Goal: Find contact information: Find contact information

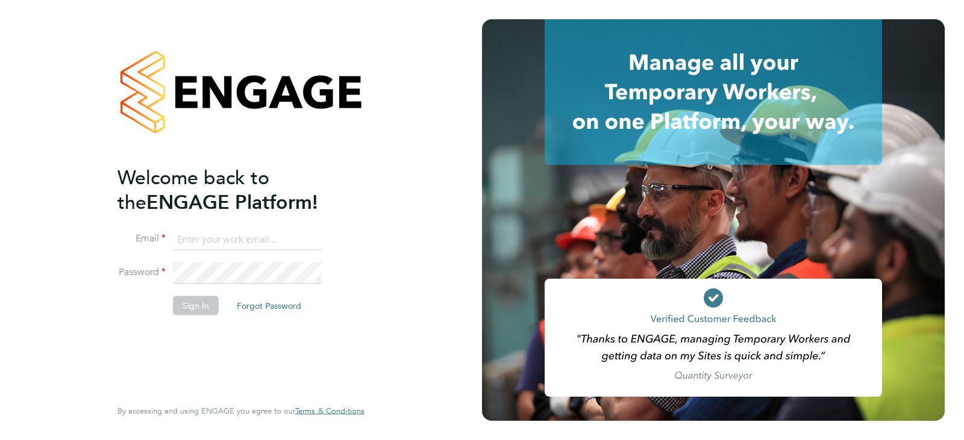
type input "queries@claremontconsulting.com"
click at [176, 312] on button "Sign In" at bounding box center [196, 305] width 46 height 19
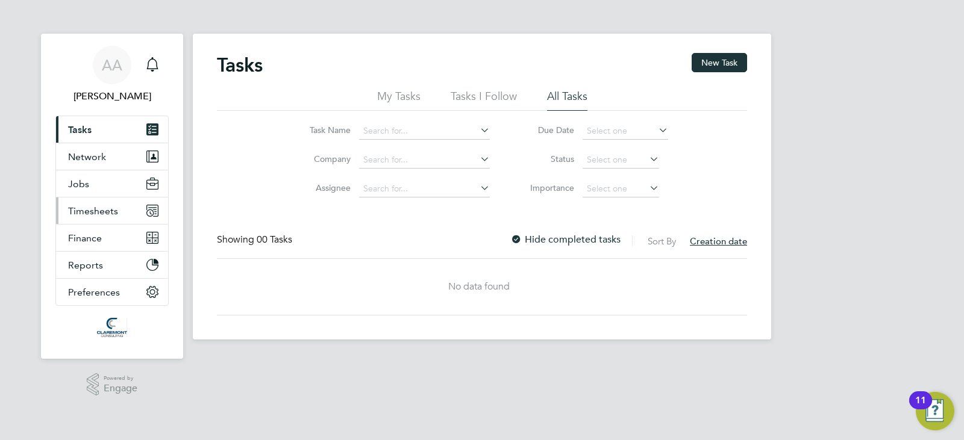
click at [113, 208] on span "Timesheets" at bounding box center [93, 210] width 50 height 11
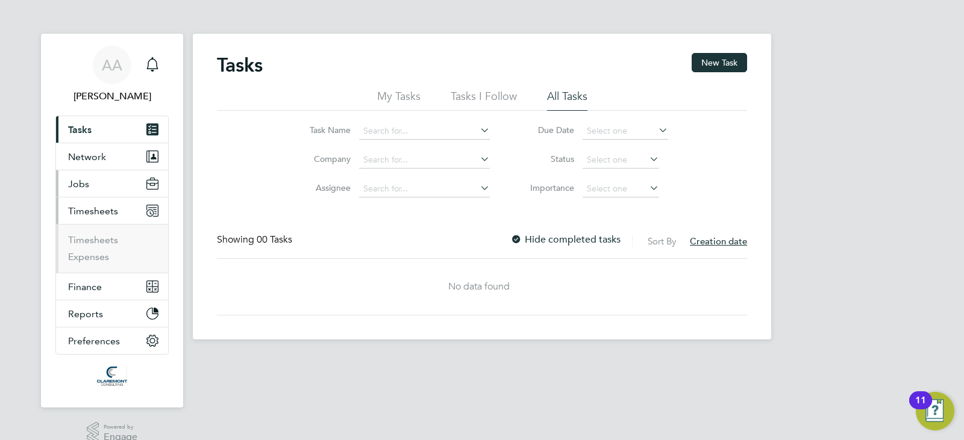
click at [113, 190] on button "Jobs" at bounding box center [112, 183] width 112 height 27
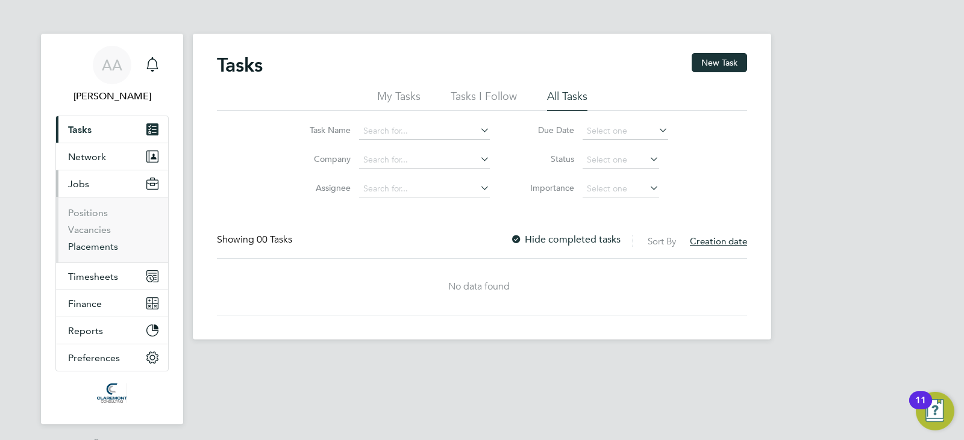
click at [104, 247] on link "Placements" at bounding box center [93, 246] width 50 height 11
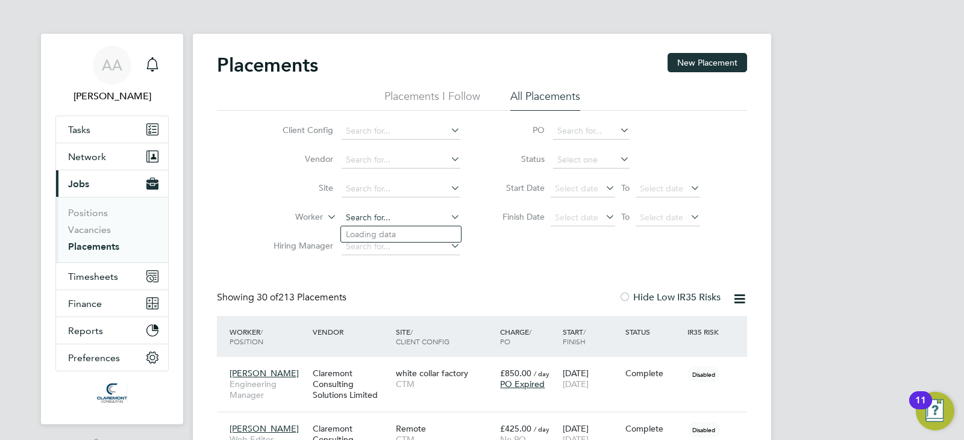
click at [363, 215] on input at bounding box center [401, 218] width 119 height 17
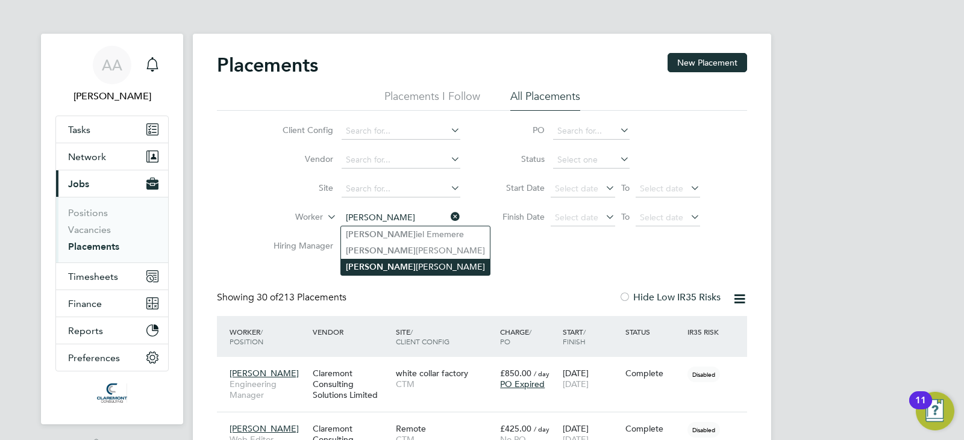
click at [428, 266] on li "Dan iel Horner" at bounding box center [415, 267] width 149 height 16
type input "[PERSON_NAME]"
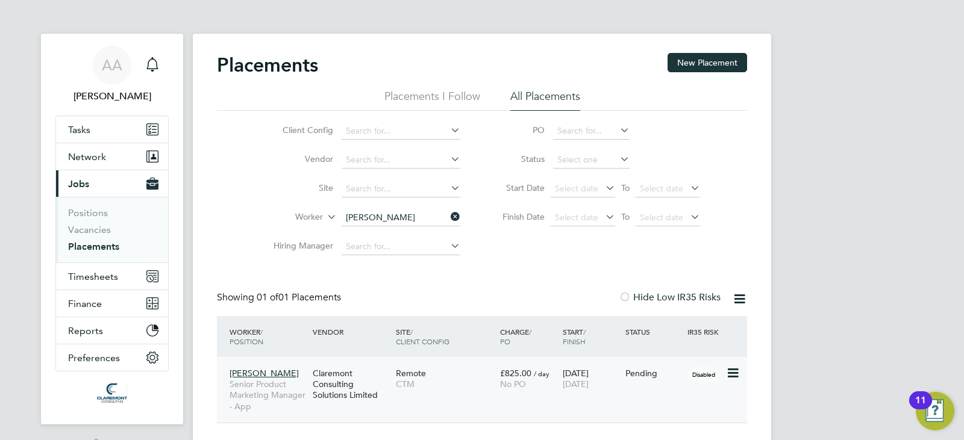
click at [459, 407] on div "Daniel Horner Senior Product Marketing Manager - App Claremont Consulting Solut…" at bounding box center [482, 390] width 530 height 66
click at [266, 377] on span "[PERSON_NAME]" at bounding box center [263, 373] width 69 height 11
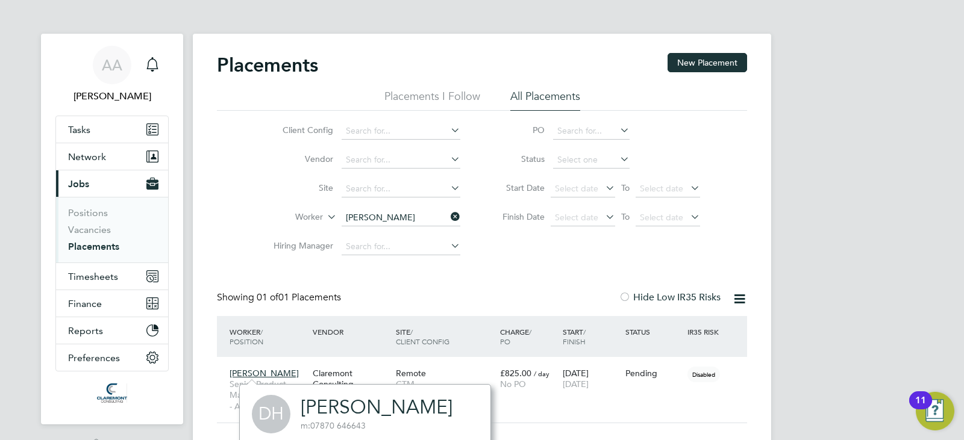
click at [332, 405] on link "[PERSON_NAME]" at bounding box center [377, 407] width 152 height 23
click at [487, 367] on div "Remote CTM" at bounding box center [445, 379] width 104 height 34
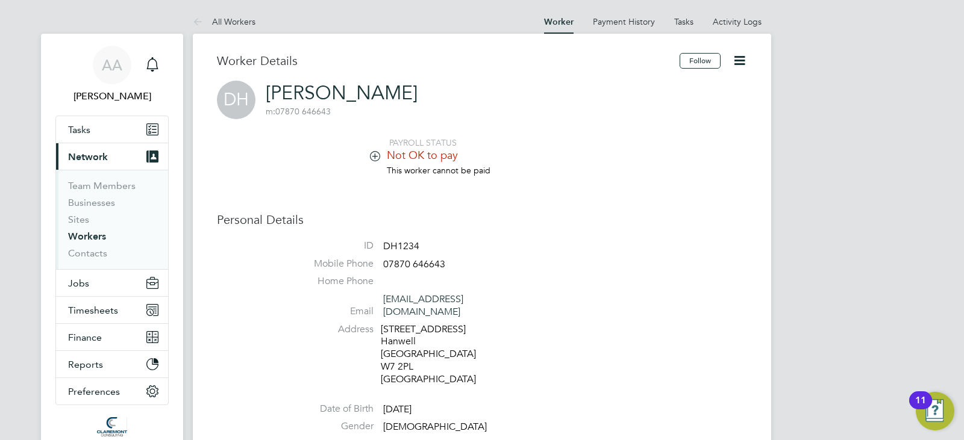
click at [374, 158] on icon at bounding box center [374, 155] width 9 height 9
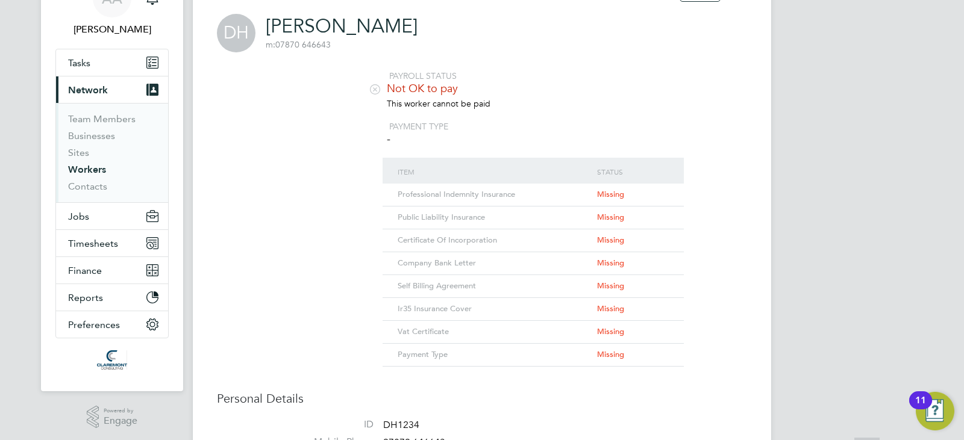
scroll to position [301, 0]
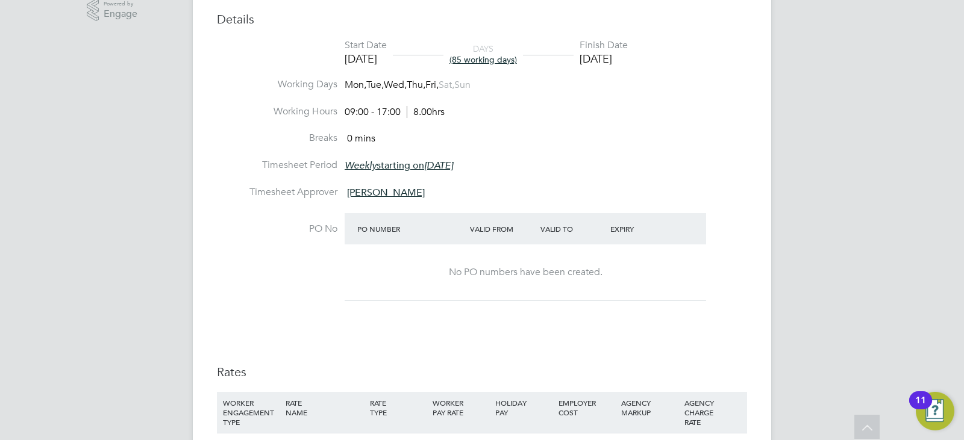
scroll to position [419, 0]
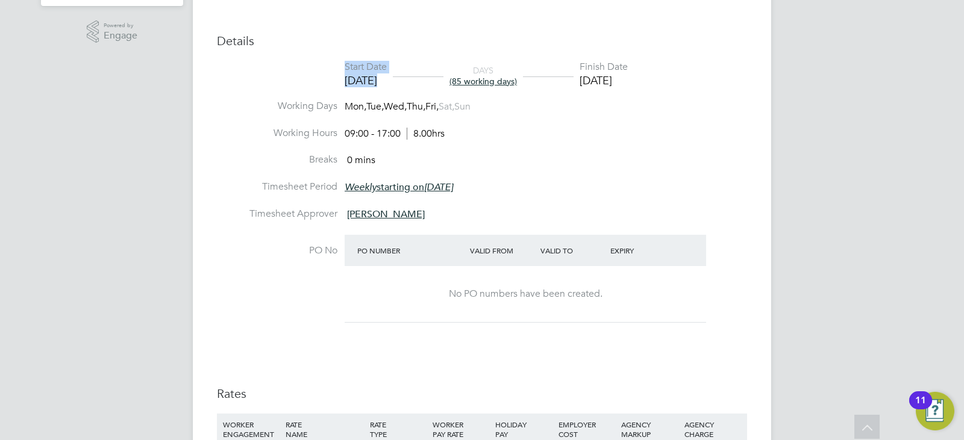
drag, startPoint x: 332, startPoint y: 79, endPoint x: 408, endPoint y: 96, distance: 77.7
click at [411, 82] on li "Start Date 06 Oct 2025 DAYS (85 working days) Finish Date 30 Jan 2026" at bounding box center [482, 80] width 530 height 39
copy div "Start Date 06 Oct 2025"
drag, startPoint x: 657, startPoint y: 86, endPoint x: 586, endPoint y: 84, distance: 71.1
click at [586, 84] on li "Start Date 06 Oct 2025 DAYS (85 working days) Finish Date 30 Jan 2026" at bounding box center [482, 80] width 530 height 39
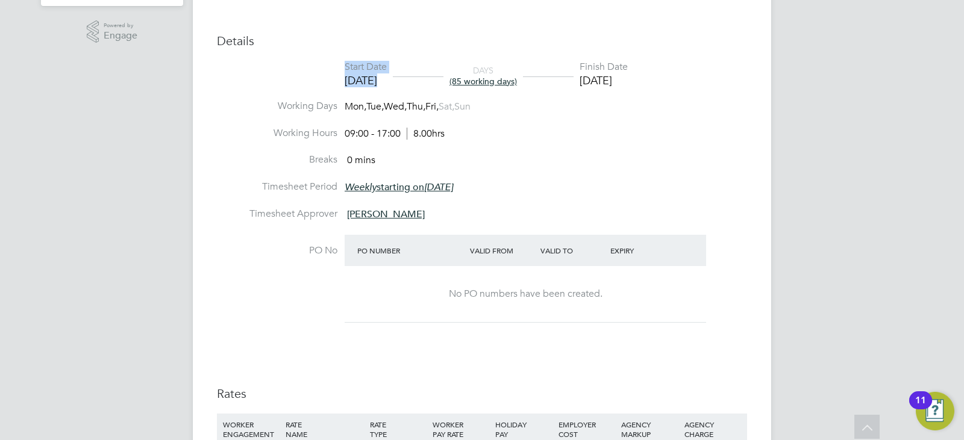
copy div "(85 working days) Finish Date 30 Jan 2026"
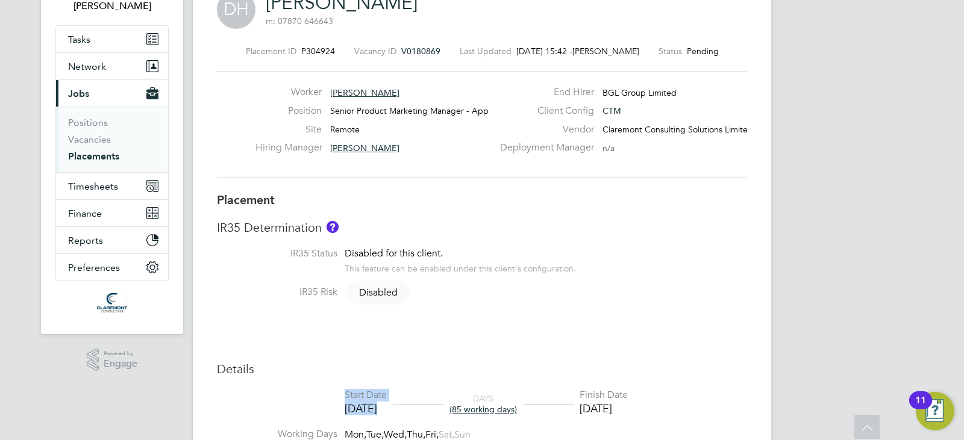
scroll to position [0, 0]
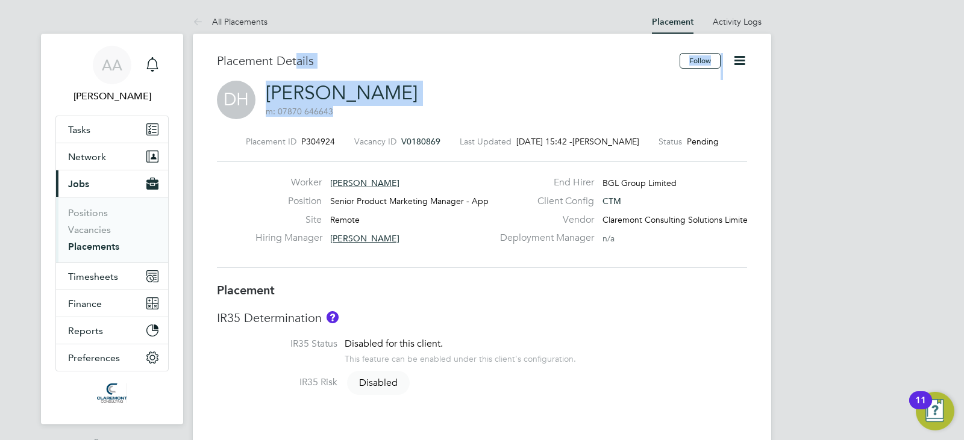
drag, startPoint x: 390, startPoint y: 83, endPoint x: 295, endPoint y: 78, distance: 95.3
click at [295, 78] on div "Placement Details Follow DH Daniel Horner m: 07870 646643 Placement ID P304924 …" at bounding box center [482, 167] width 530 height 229
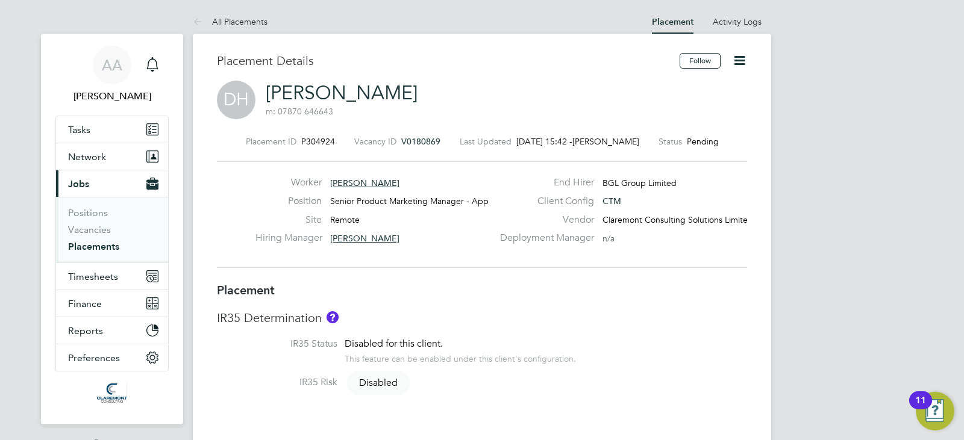
drag, startPoint x: 458, startPoint y: 251, endPoint x: 403, endPoint y: 201, distance: 74.6
click at [451, 239] on div "Hiring Manager Julia Klein" at bounding box center [373, 241] width 237 height 19
drag, startPoint x: 387, startPoint y: 179, endPoint x: 369, endPoint y: 189, distance: 20.7
click at [331, 190] on div "Worker Daniel Horner" at bounding box center [373, 185] width 237 height 19
click at [363, 185] on span "[PERSON_NAME]" at bounding box center [364, 183] width 69 height 11
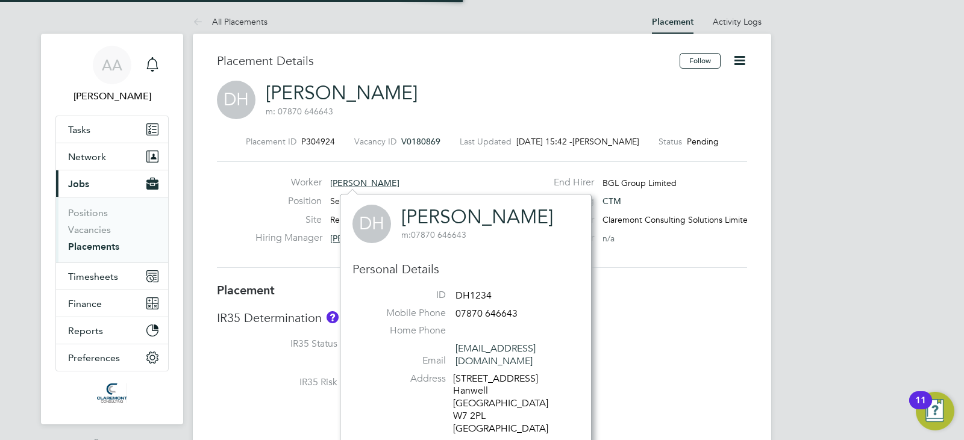
scroll to position [329, 252]
drag, startPoint x: 522, startPoint y: 211, endPoint x: 431, endPoint y: 205, distance: 91.7
click at [431, 205] on div "DH [PERSON_NAME] m: 07870 646643" at bounding box center [465, 224] width 226 height 39
click at [408, 219] on link "[PERSON_NAME]" at bounding box center [477, 216] width 152 height 23
click at [249, 379] on label "IR35 Risk" at bounding box center [277, 382] width 120 height 13
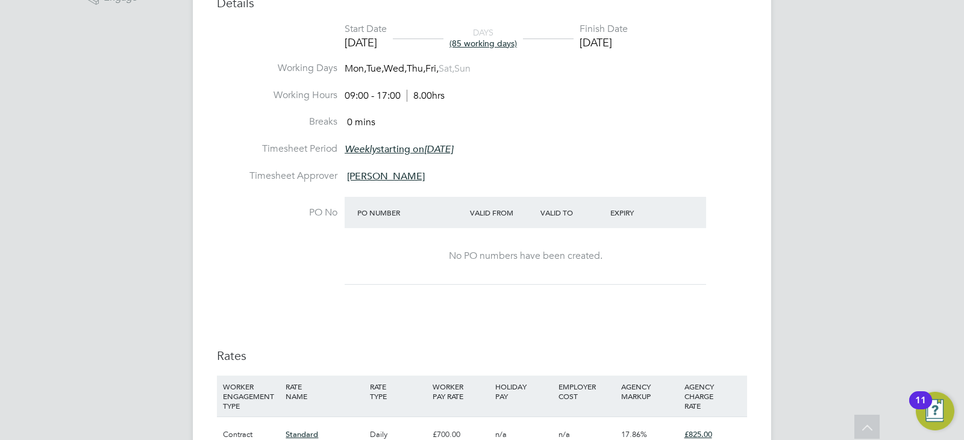
scroll to position [422, 0]
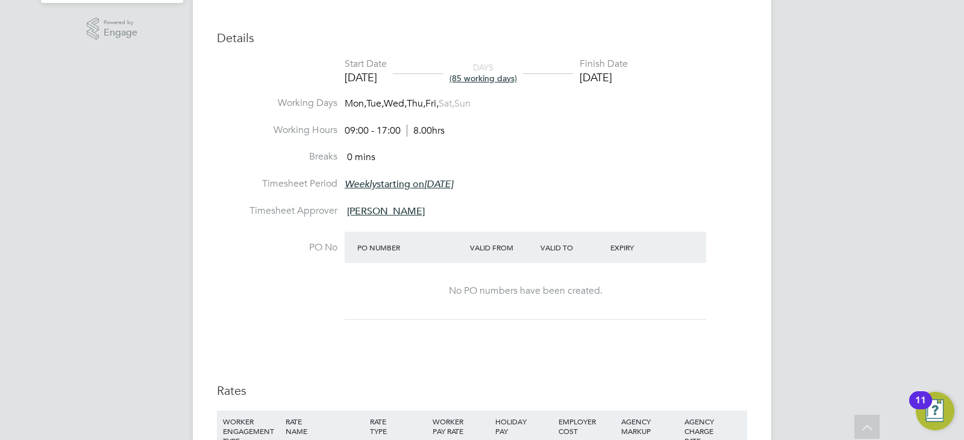
click at [358, 215] on span "Julia Klein" at bounding box center [386, 211] width 78 height 12
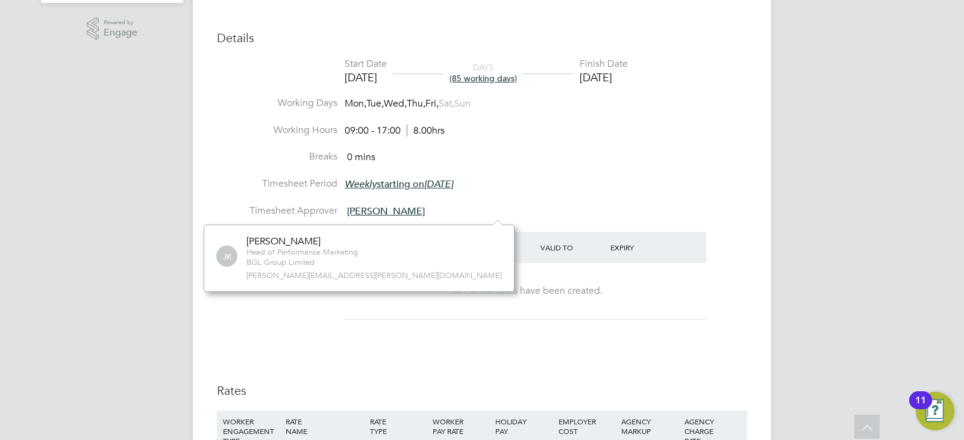
scroll to position [67, 181]
drag, startPoint x: 370, startPoint y: 276, endPoint x: 242, endPoint y: 273, distance: 128.3
click at [242, 273] on div "JK Julia Klein Head of Performance Marketing BGL Group Limited julia.klein@comp…" at bounding box center [358, 259] width 285 height 46
copy span "julia.klein@comparethemarket.com"
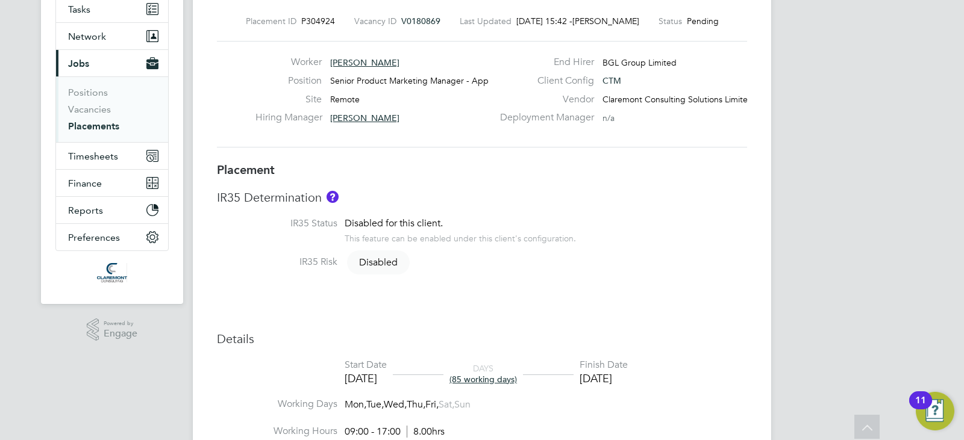
scroll to position [0, 0]
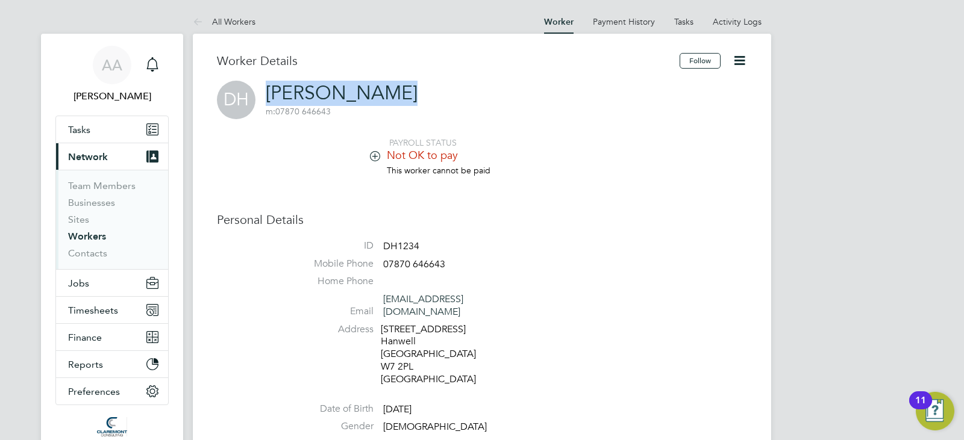
drag, startPoint x: 266, startPoint y: 87, endPoint x: 381, endPoint y: 95, distance: 116.0
click at [382, 95] on div "DH [PERSON_NAME] m: 07870 646643" at bounding box center [482, 100] width 530 height 39
copy link "[PERSON_NAME]"
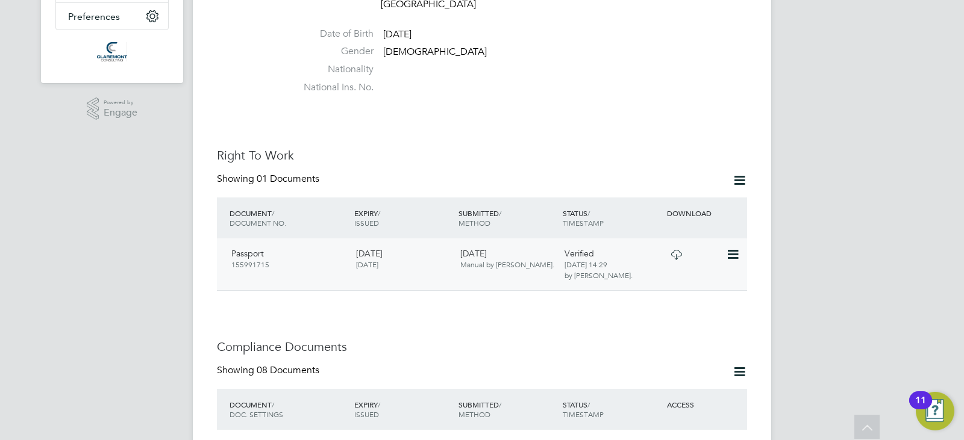
scroll to position [602, 0]
